Goal: Communication & Community: Connect with others

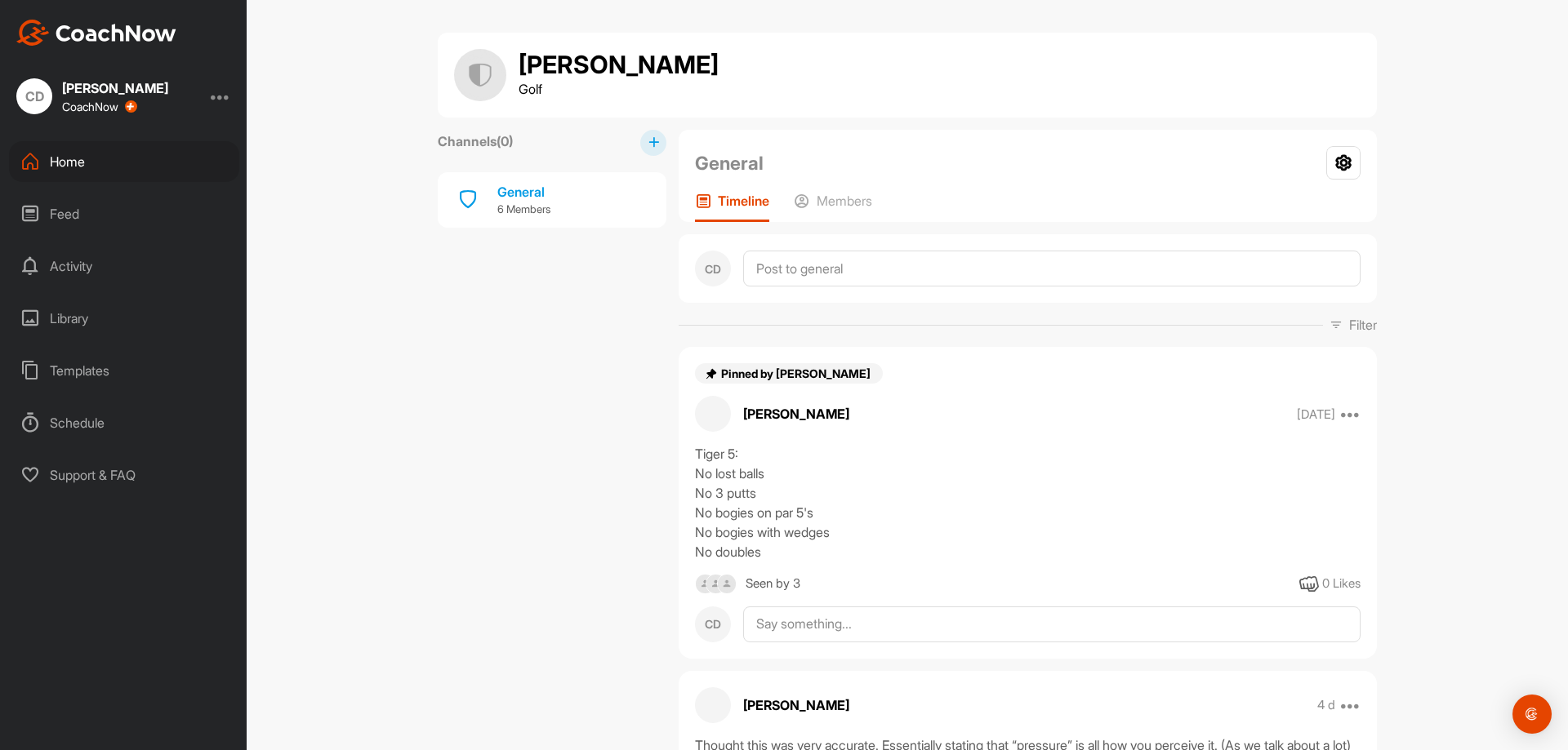
click at [93, 216] on div "Feed" at bounding box center [124, 213] width 230 height 40
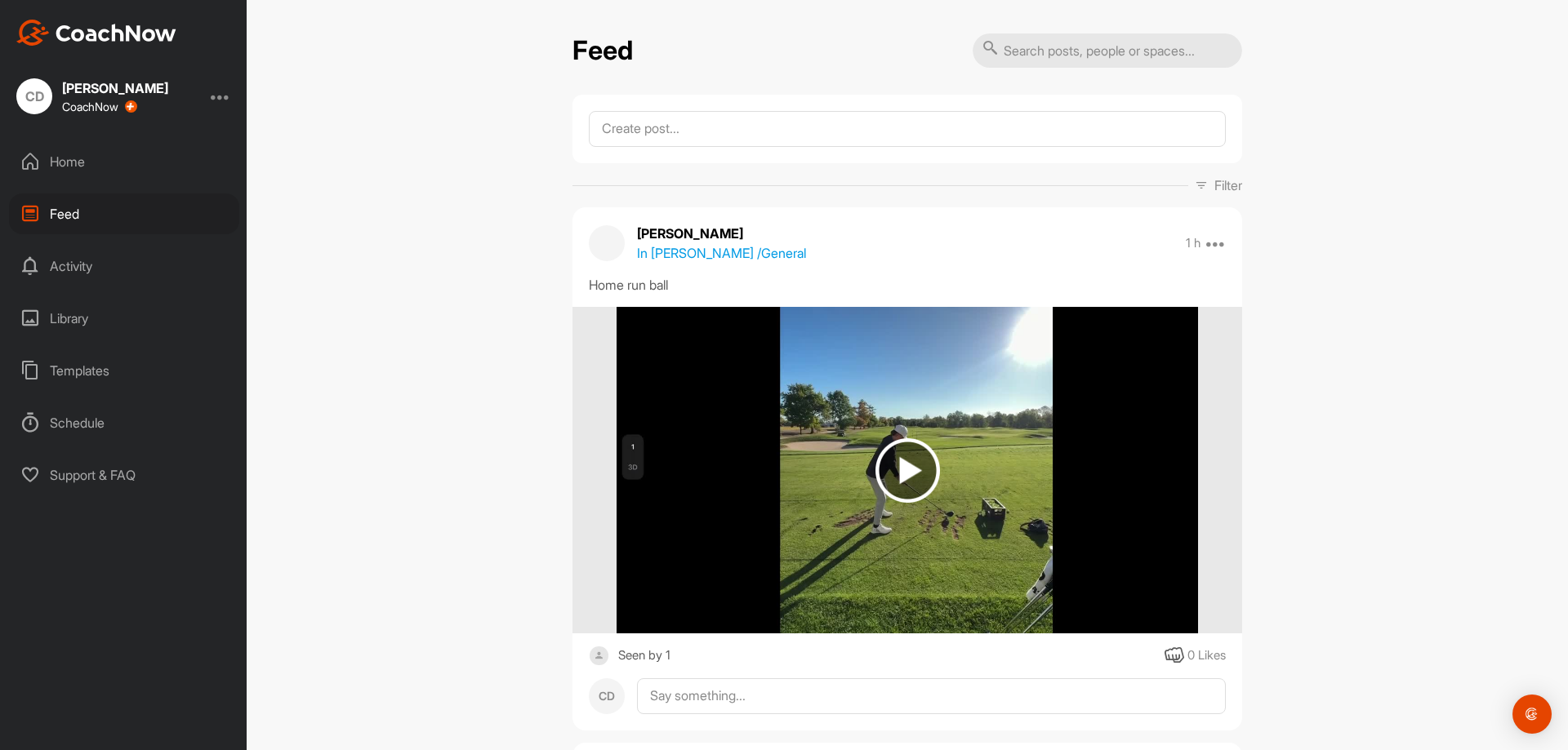
click at [81, 162] on div "Home" at bounding box center [124, 161] width 230 height 40
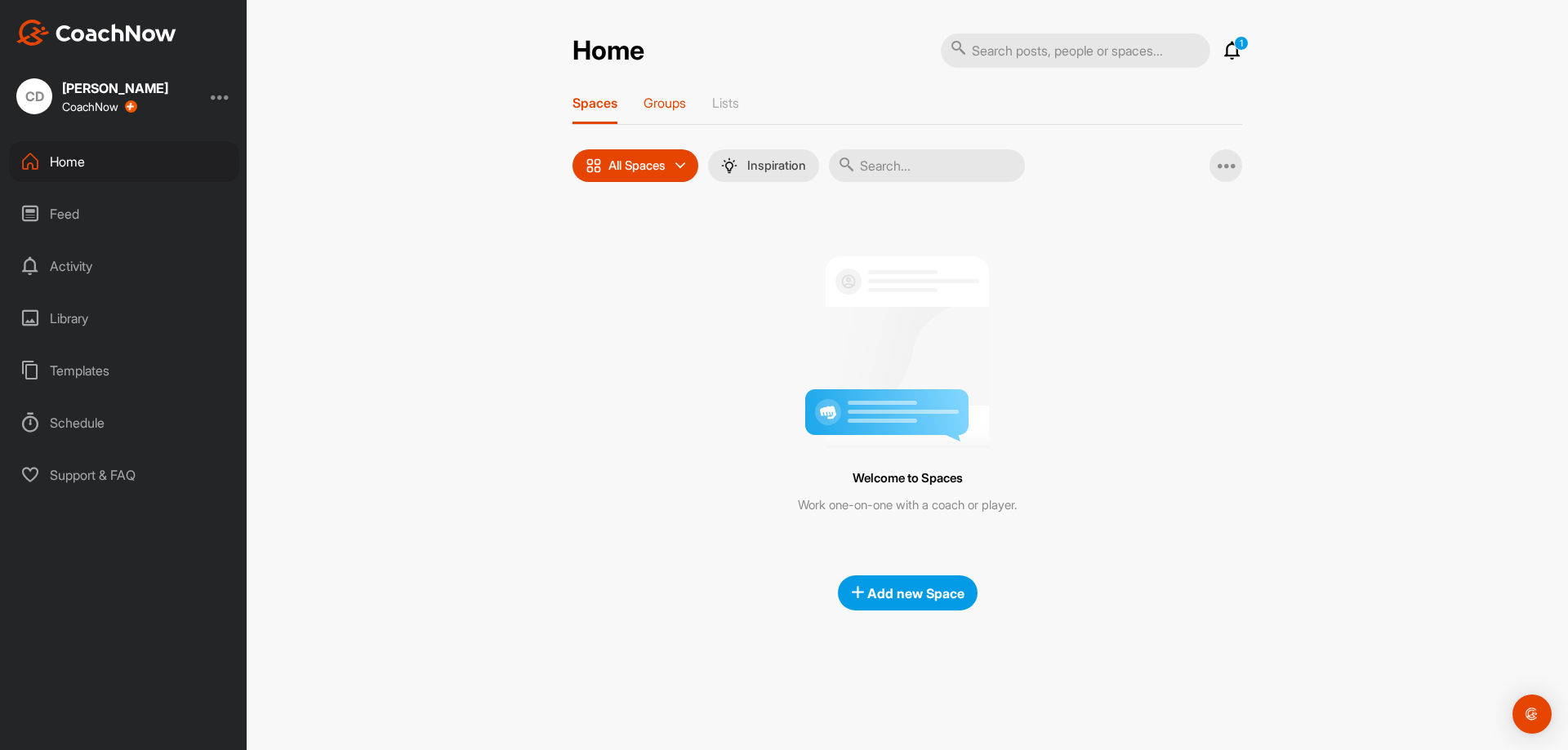
click at [652, 103] on p "Groups" at bounding box center [664, 102] width 42 height 16
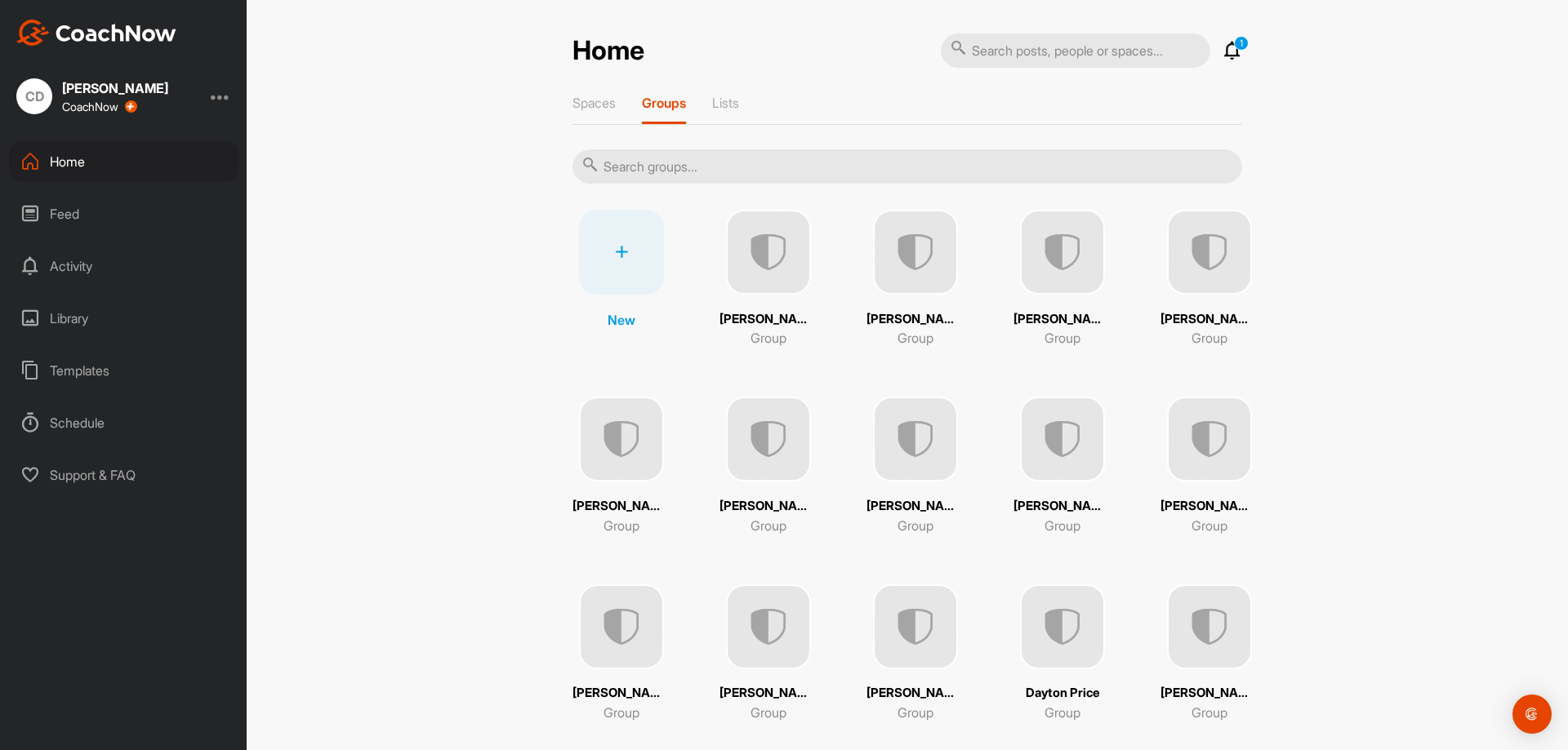
scroll to position [82, 0]
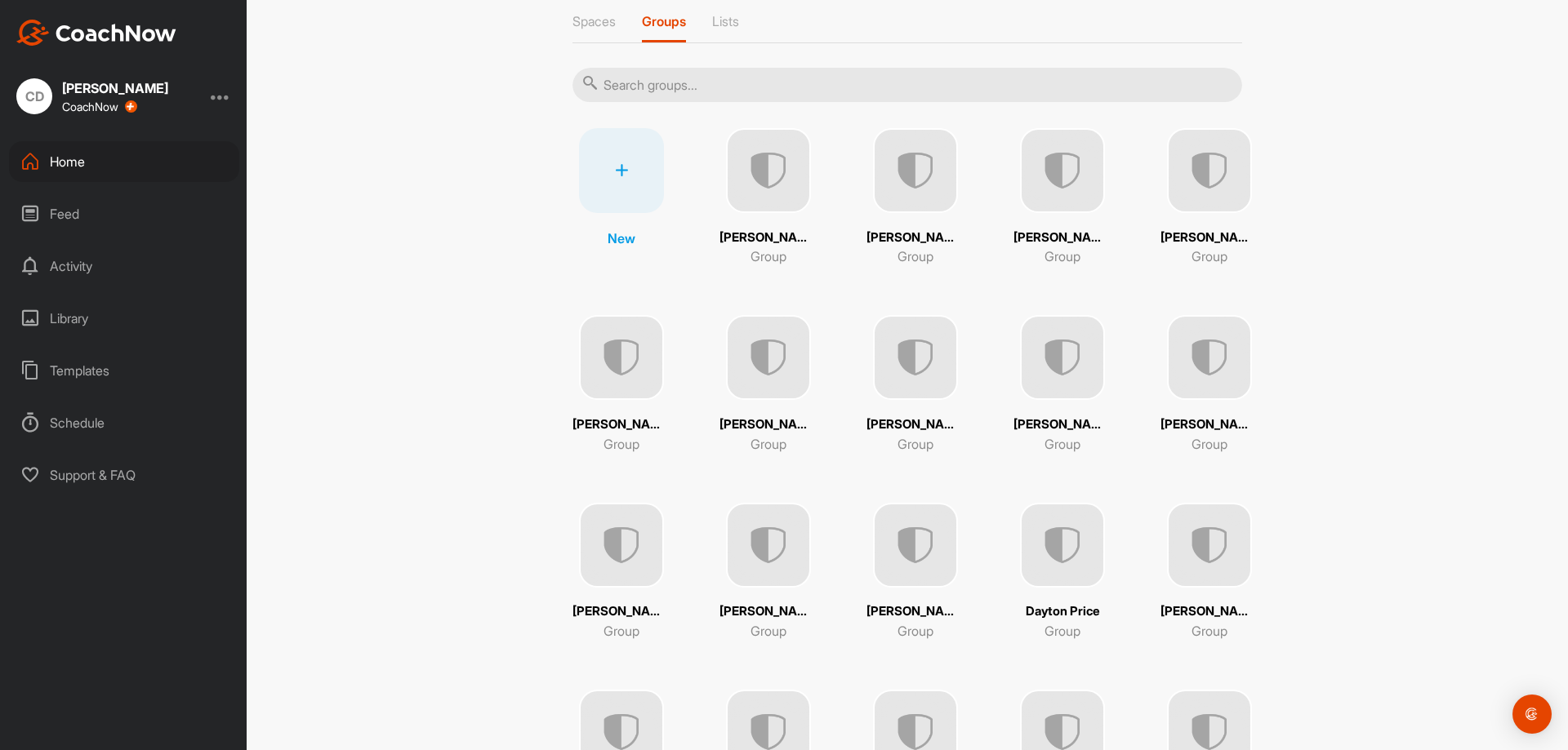
click at [1175, 187] on img at bounding box center [1209, 171] width 85 height 85
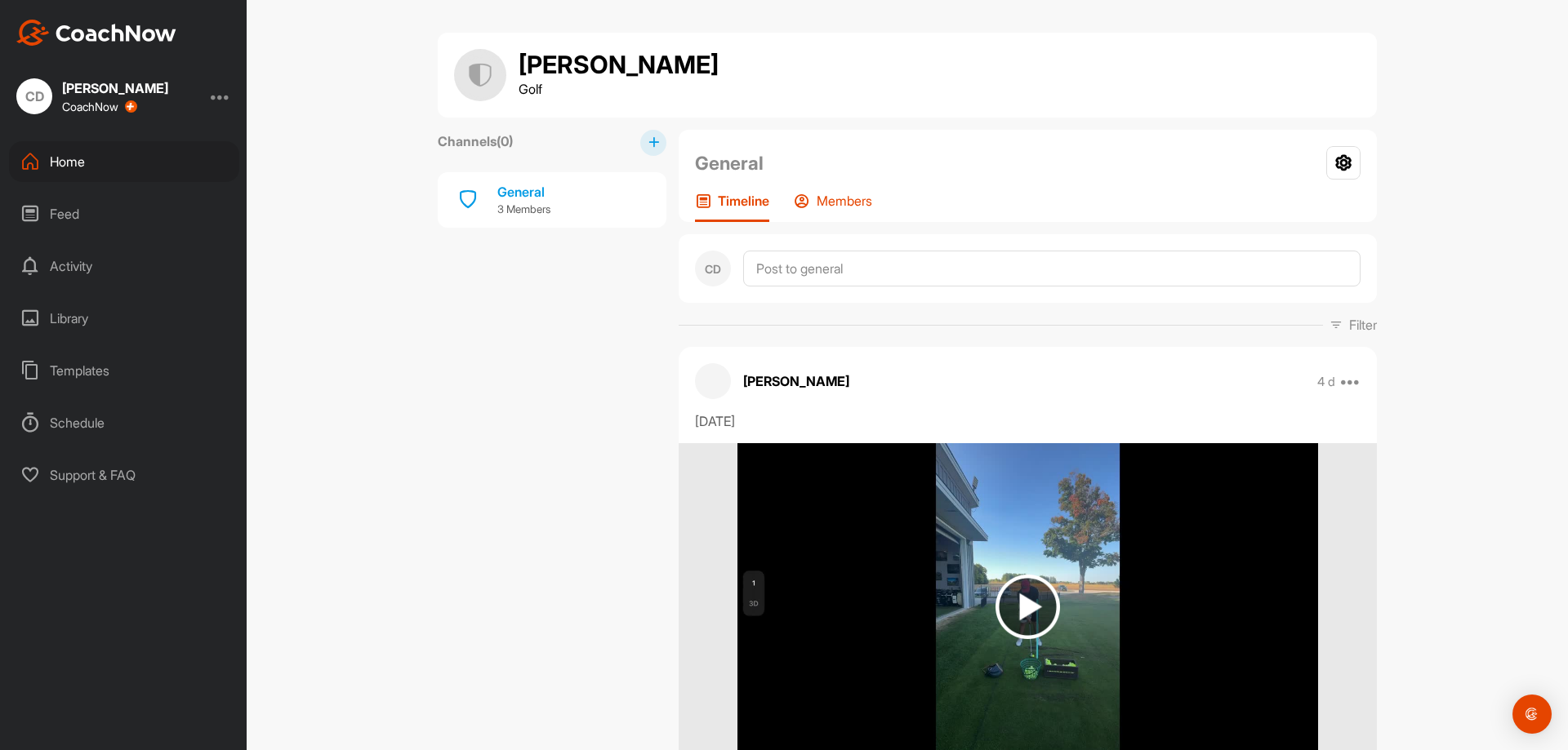
click at [836, 216] on div "Members" at bounding box center [832, 207] width 78 height 30
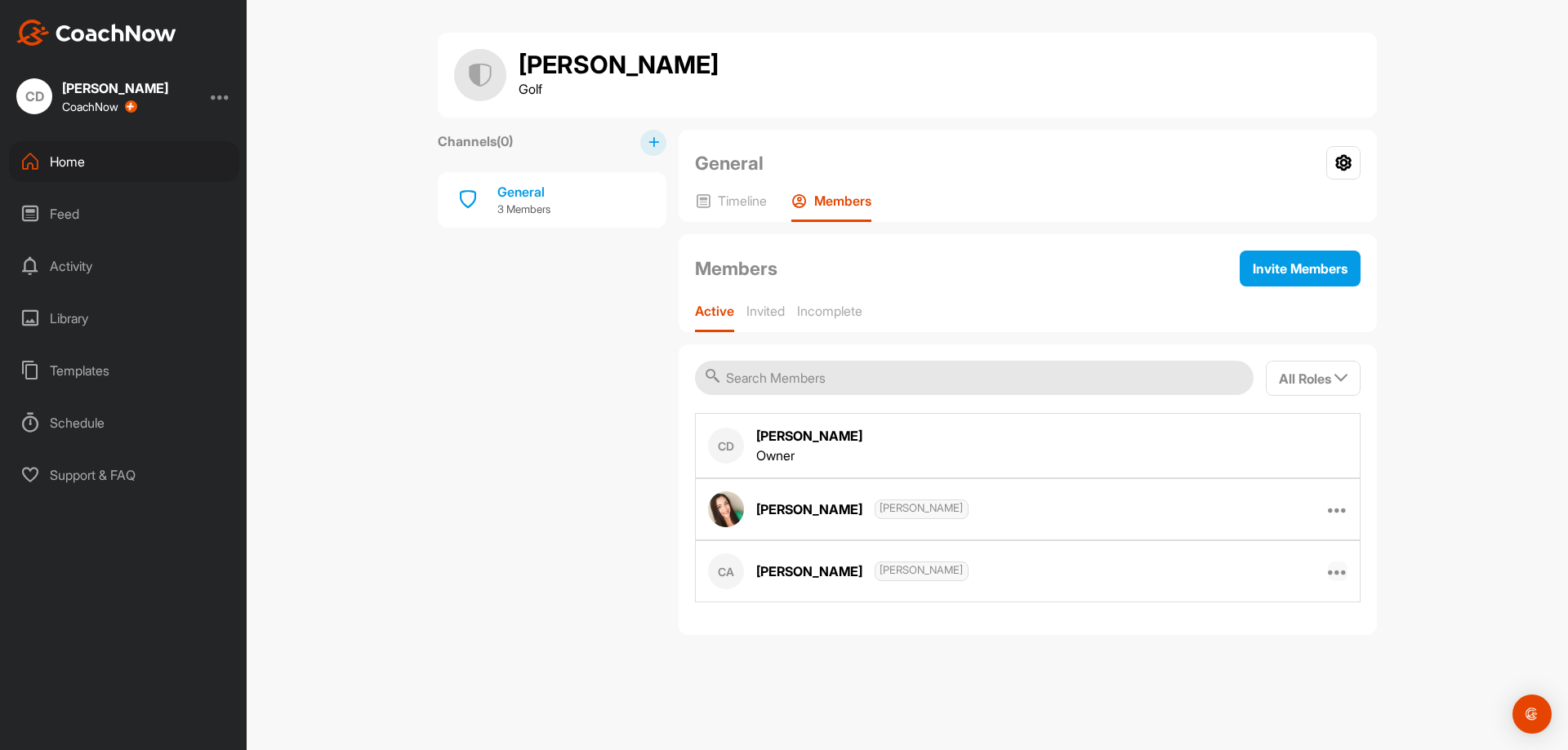
click at [1344, 569] on icon at bounding box center [1337, 571] width 20 height 20
click at [1281, 622] on p "Edit Member" at bounding box center [1250, 624] width 70 height 17
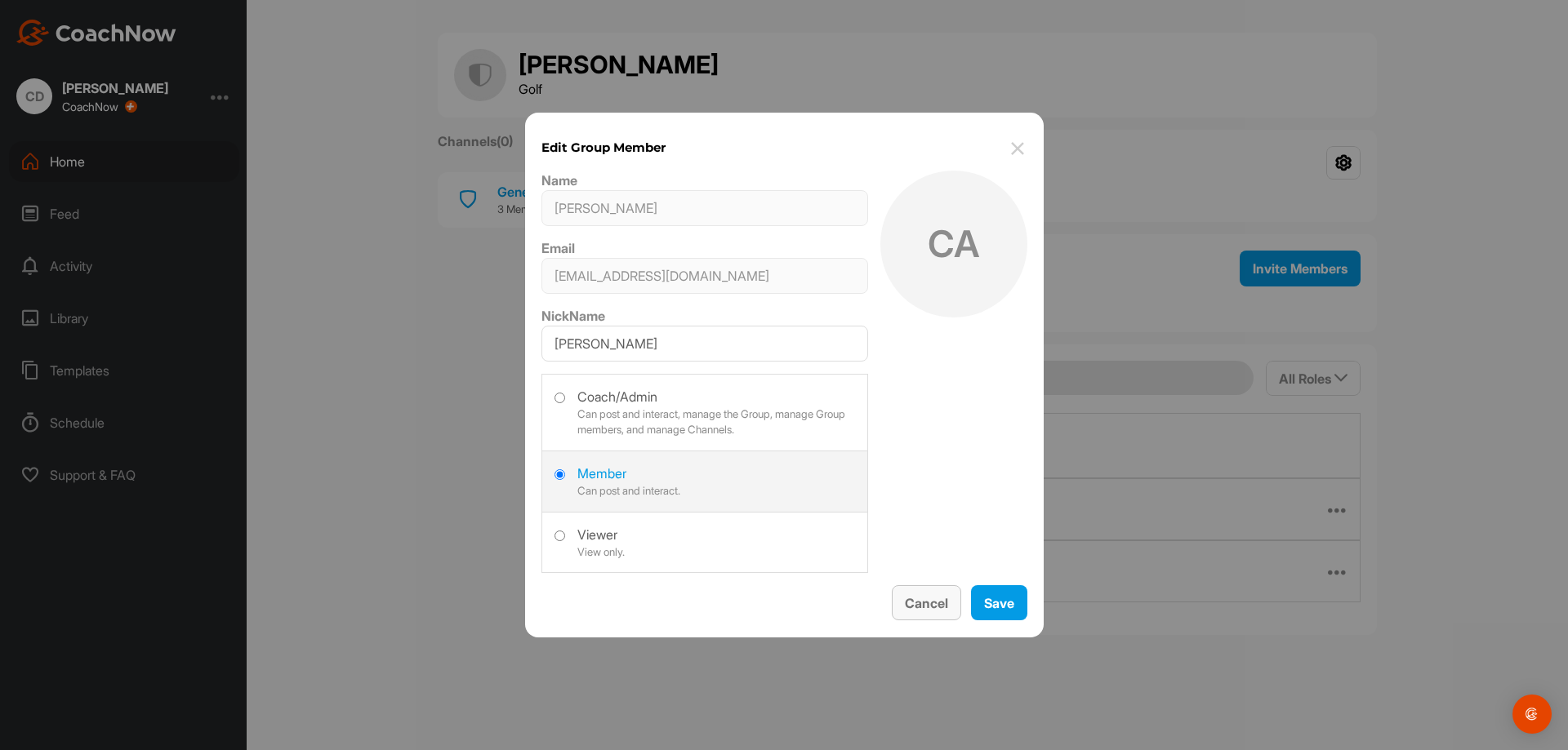
click at [919, 617] on button "Cancel" at bounding box center [926, 603] width 69 height 35
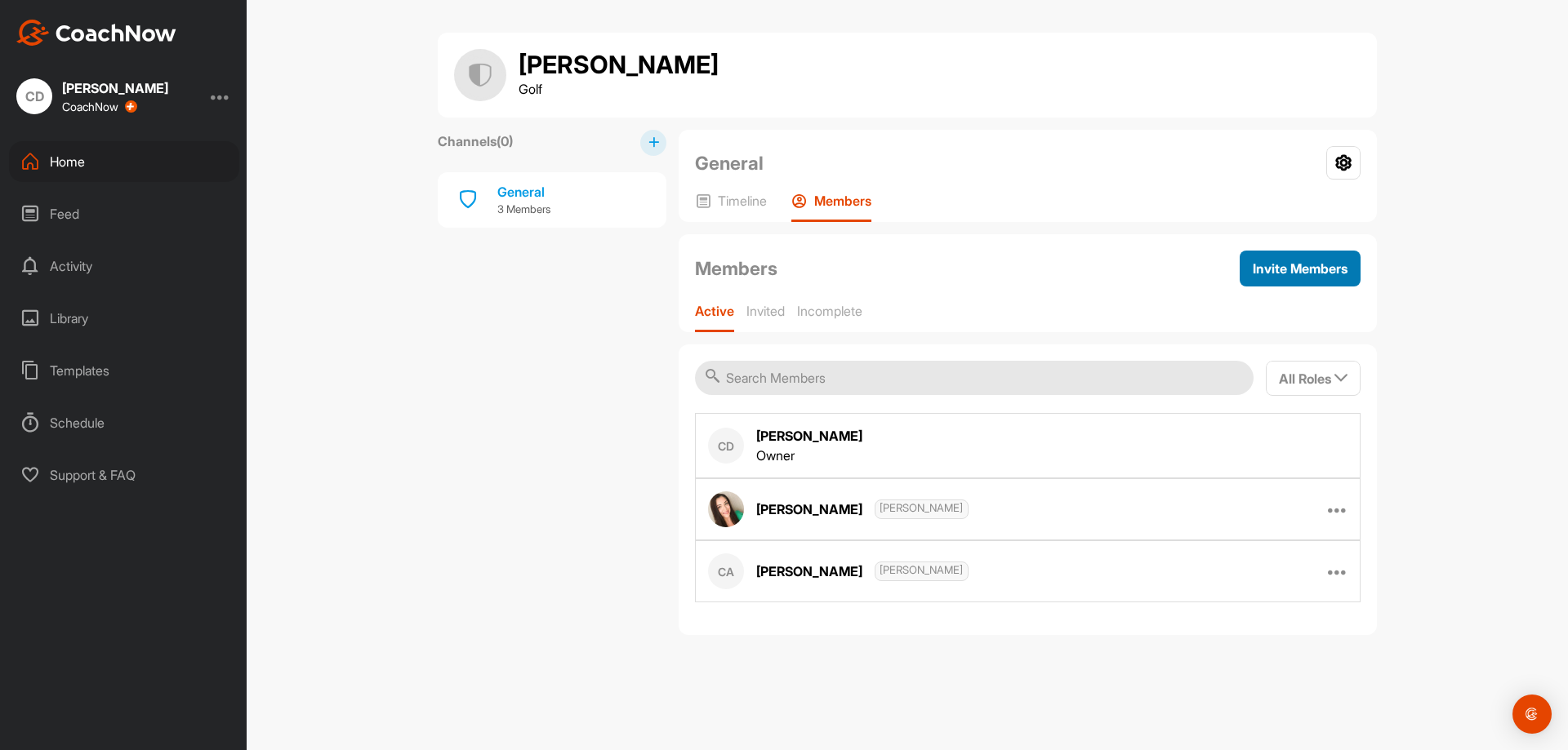
click at [1297, 257] on button "Invite Members" at bounding box center [1299, 269] width 120 height 36
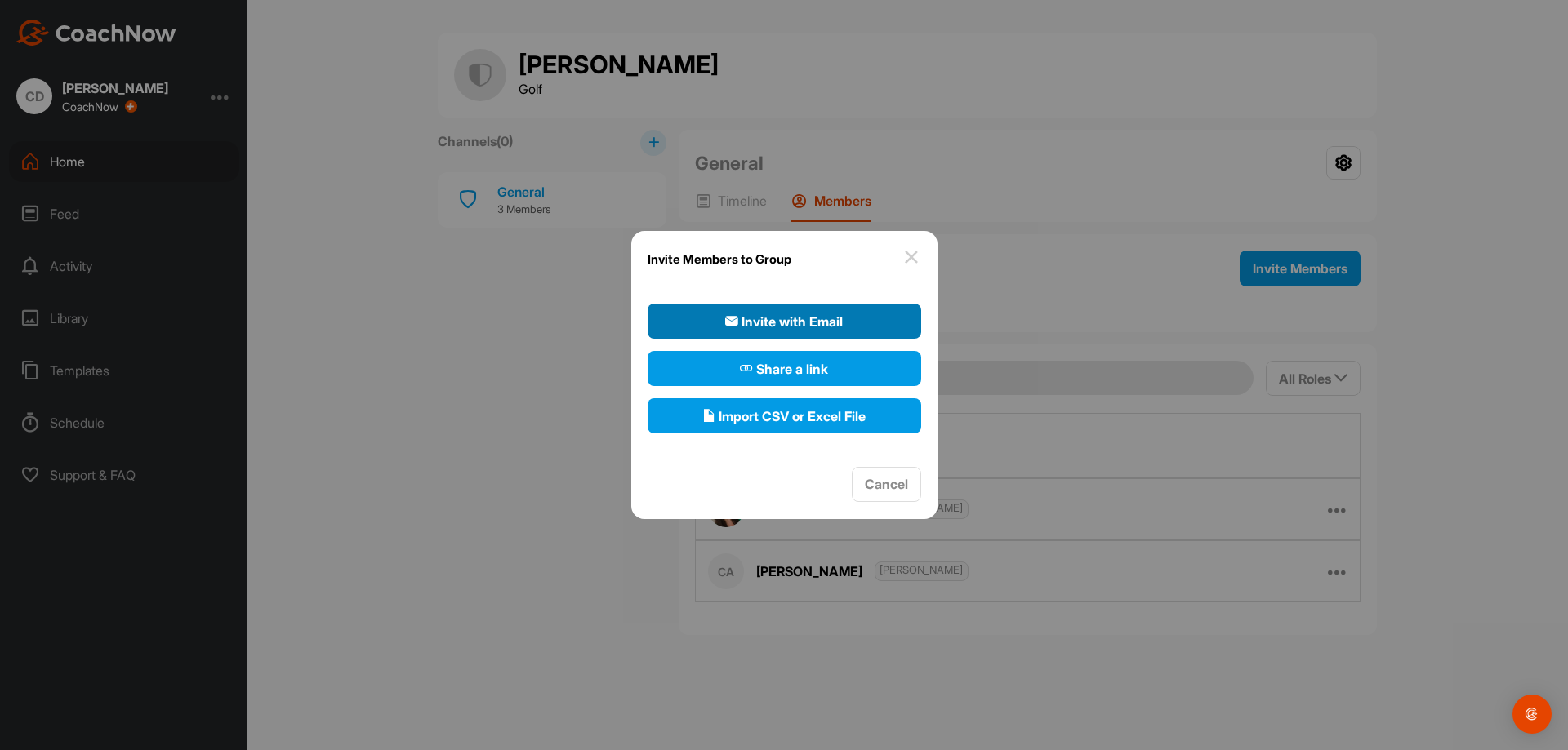
click at [840, 326] on span "Invite with Email" at bounding box center [784, 322] width 118 height 20
select select"] "player"
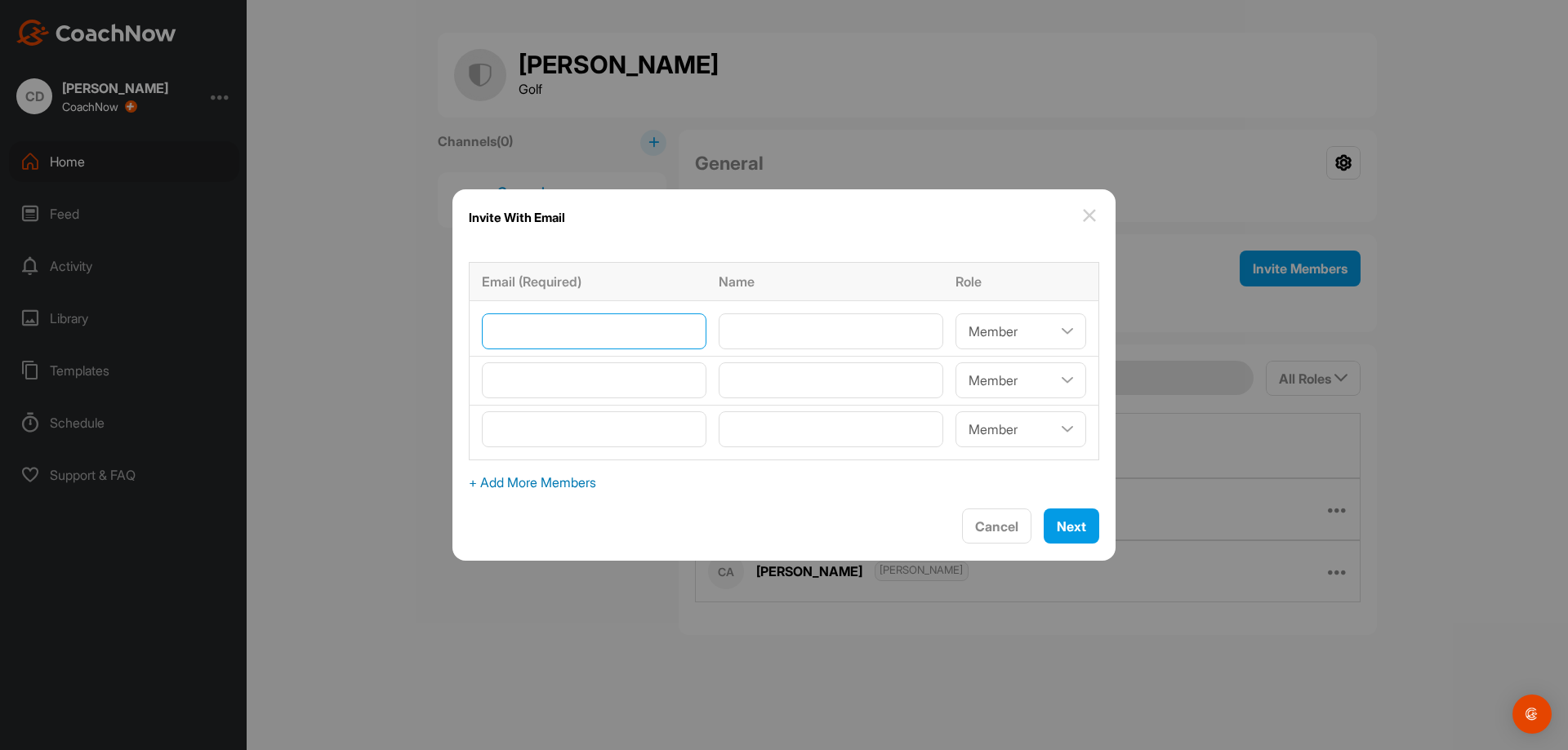
click at [586, 328] on input"] "email" at bounding box center [594, 331] width 225 height 36
type input"] "[EMAIL_ADDRESS][DOMAIN_NAME]"
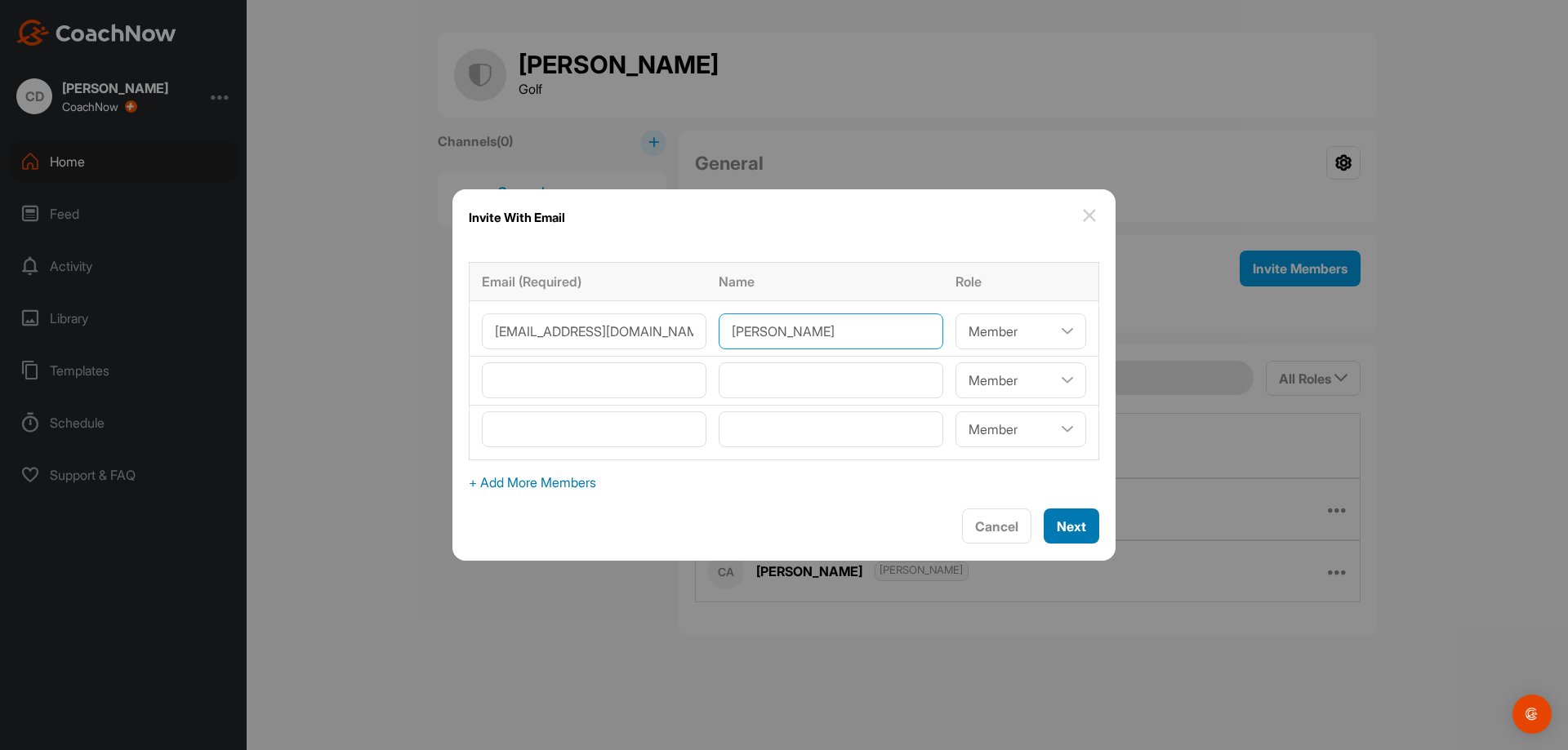
type input"] "[PERSON_NAME]"
click at [1051, 515] on button "Next" at bounding box center [1071, 525] width 56 height 35
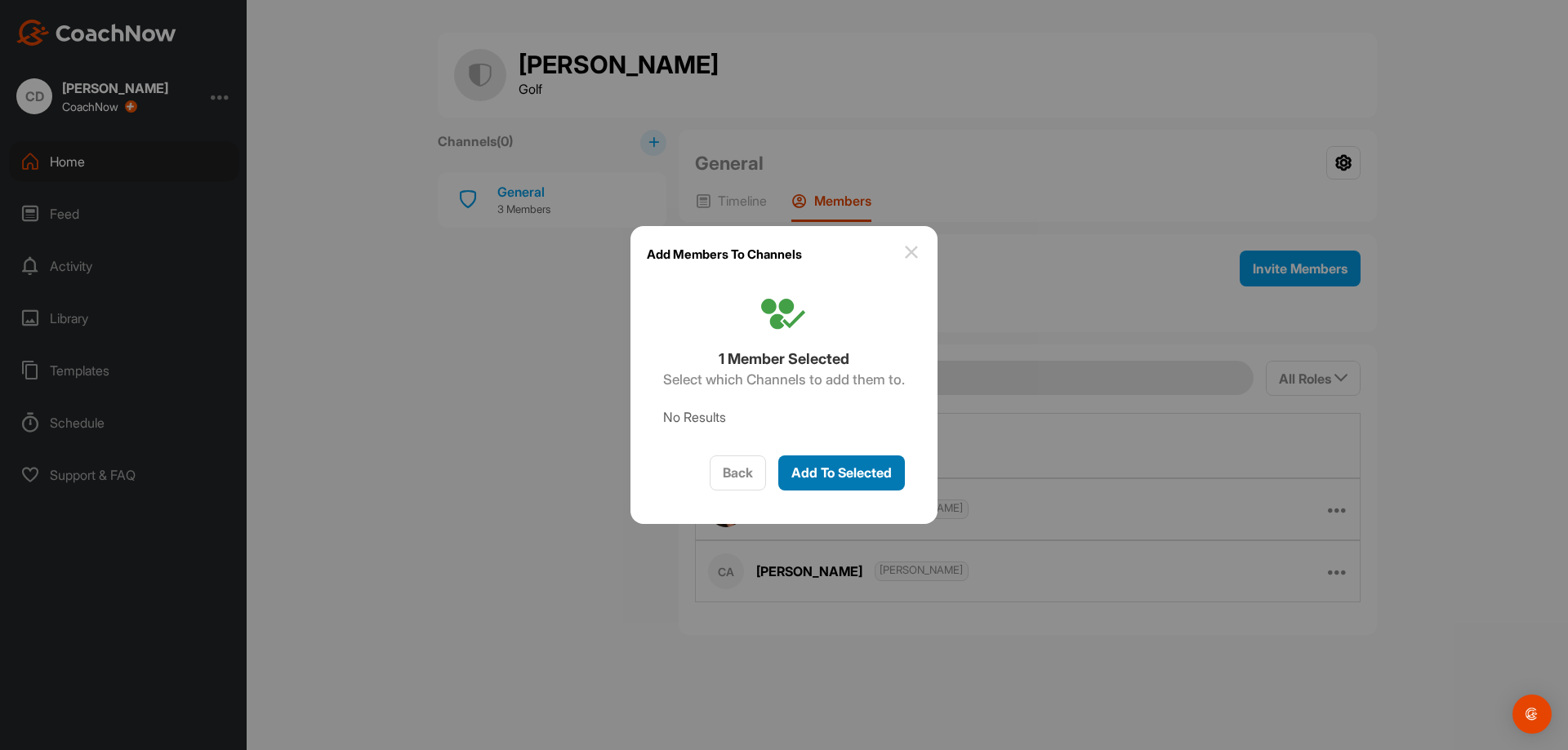
click at [828, 467] on span "Add To Selected" at bounding box center [841, 472] width 101 height 16
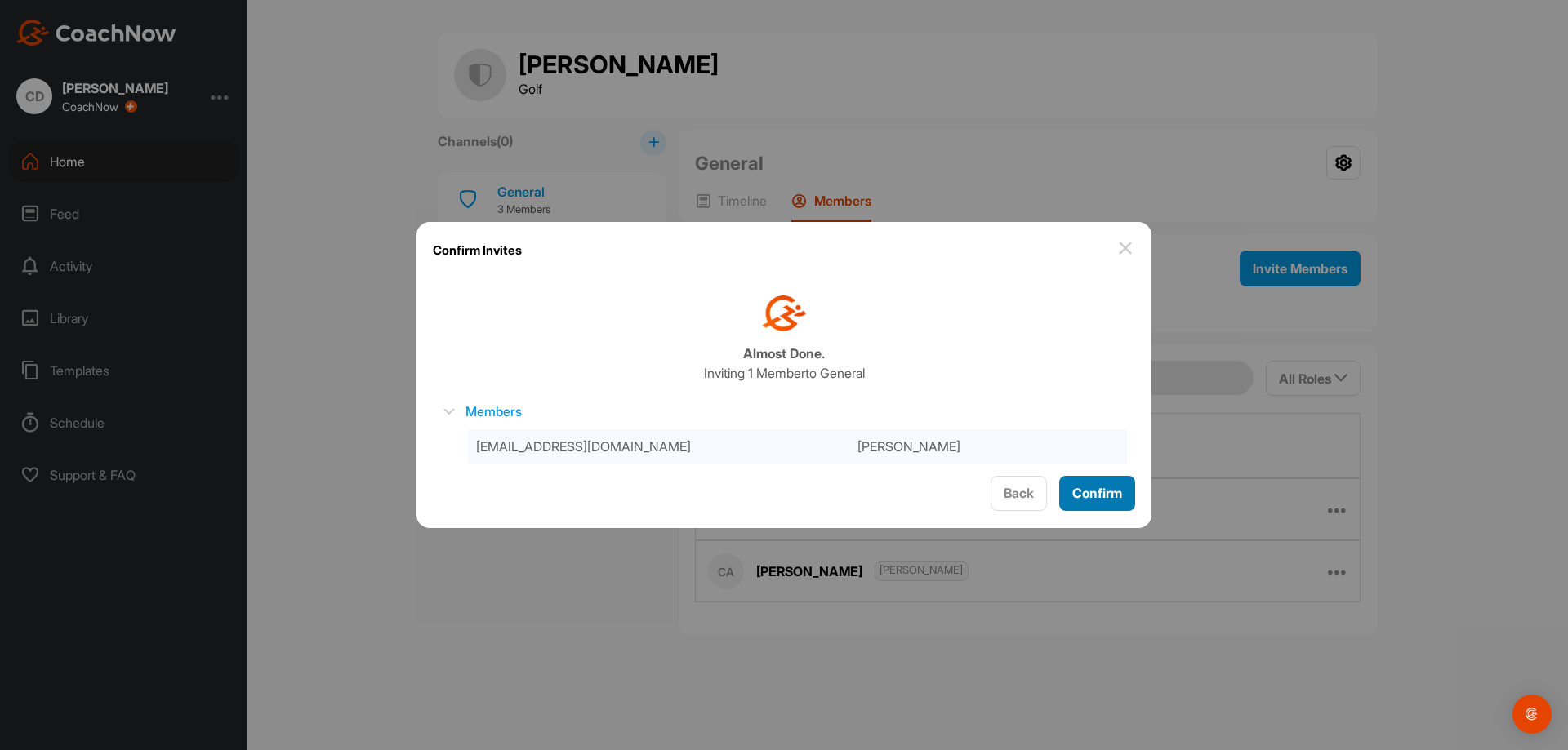
click at [1098, 495] on span "Confirm" at bounding box center [1096, 493] width 49 height 16
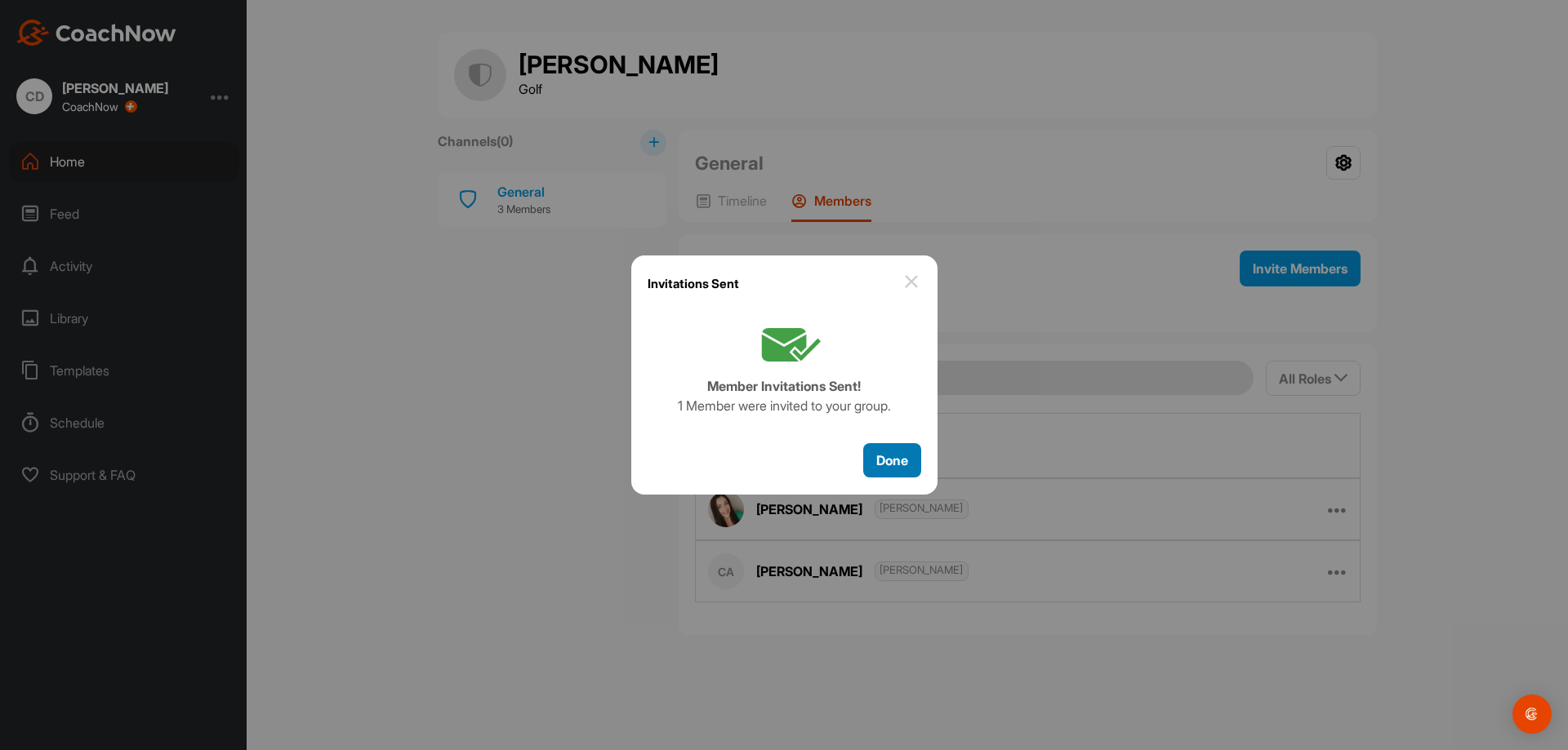
click at [886, 457] on span "Done" at bounding box center [891, 460] width 31 height 16
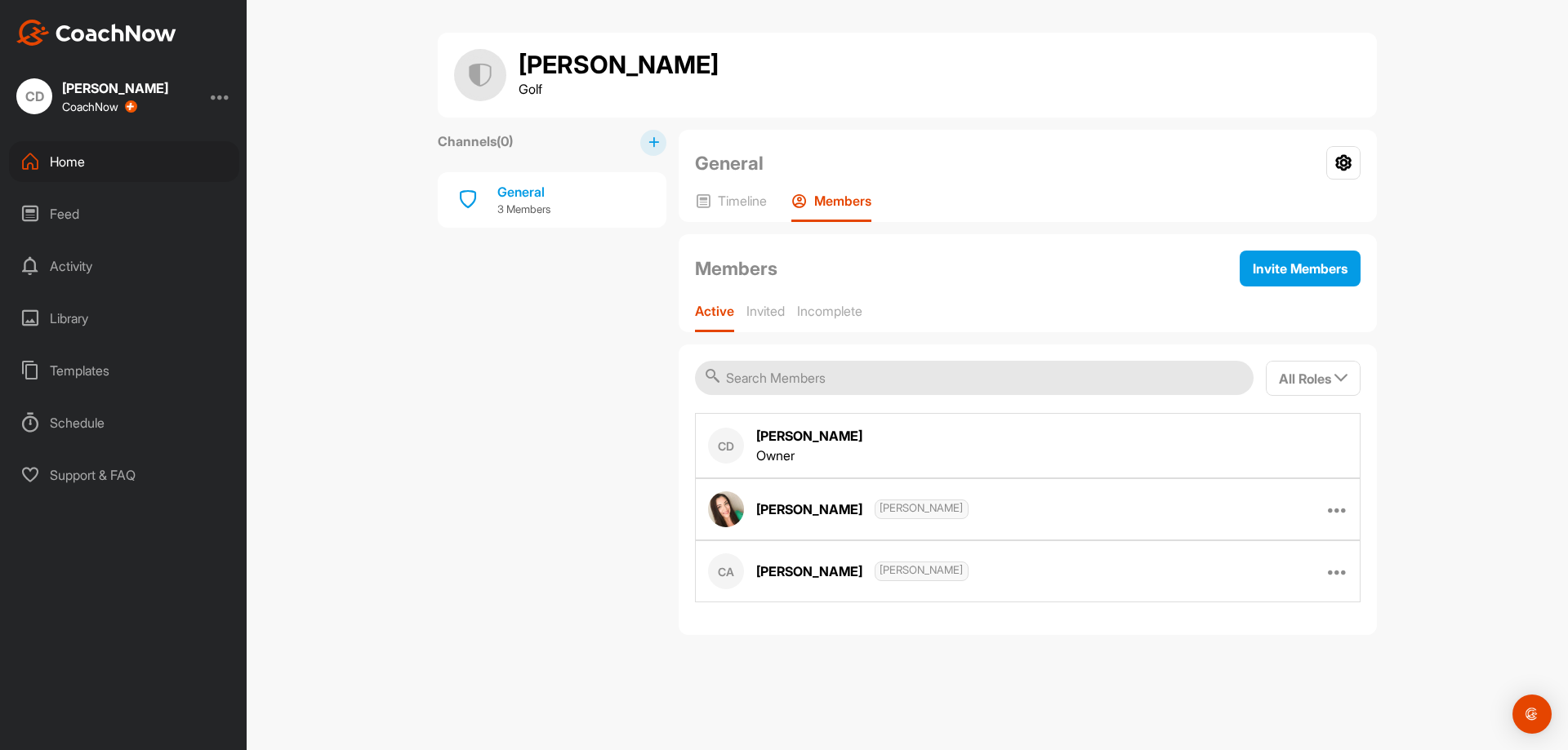
click at [94, 158] on div "Home" at bounding box center [124, 161] width 230 height 40
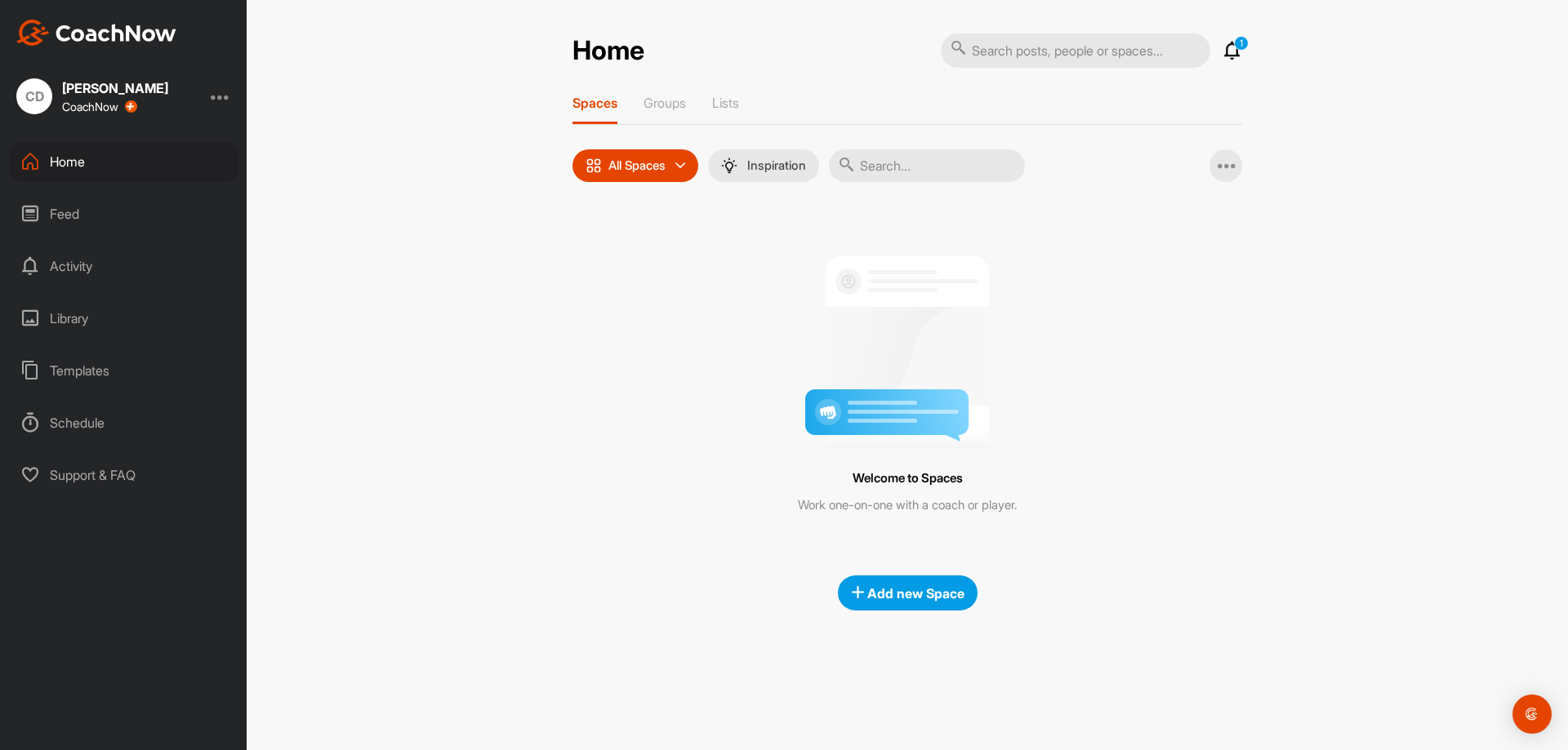
click at [1237, 49] on p "1" at bounding box center [1241, 43] width 14 height 14
click at [1224, 54] on icon at bounding box center [1232, 50] width 20 height 20
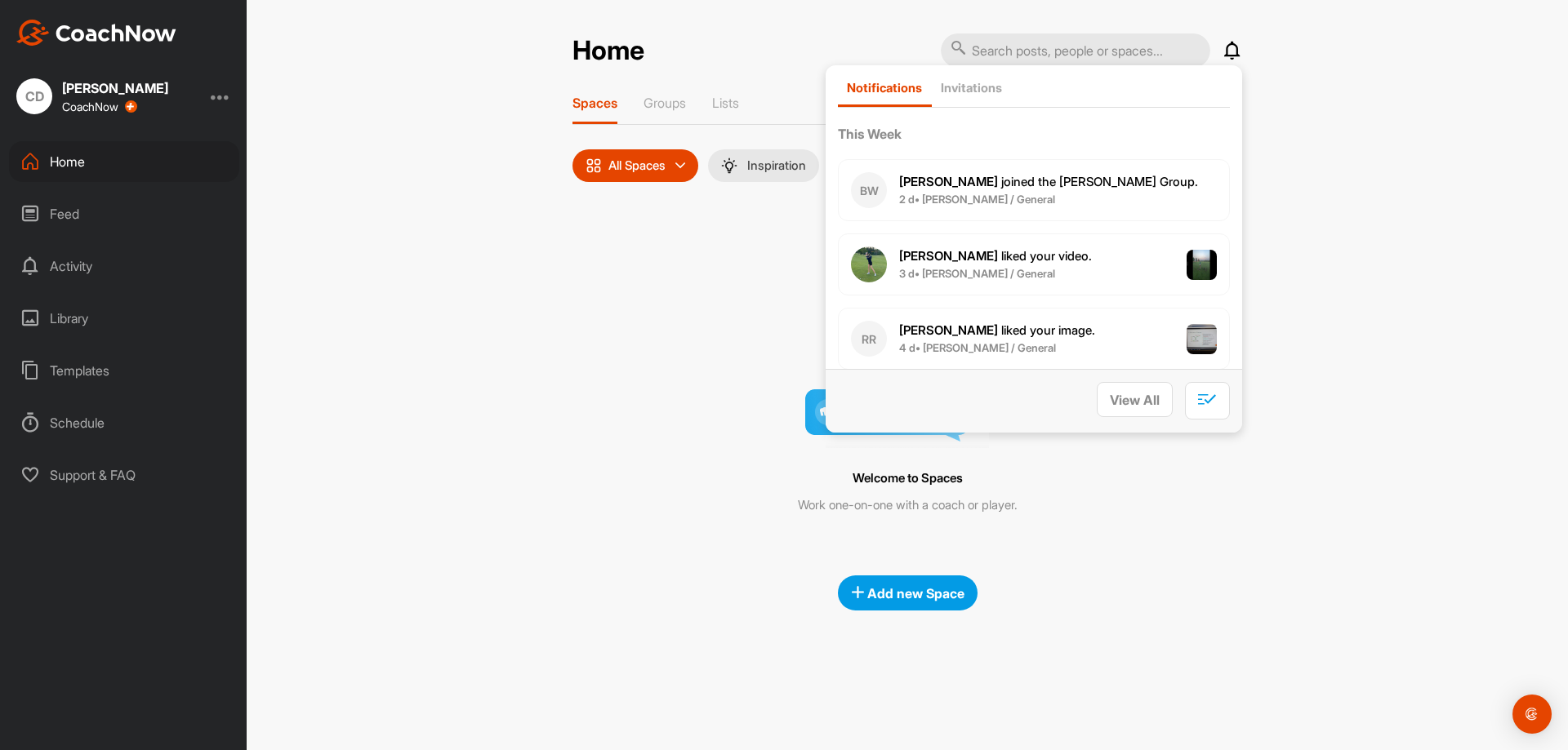
click at [1077, 205] on span "2 d • [PERSON_NAME] / General" at bounding box center [1048, 200] width 299 height 16
